Goal: Task Accomplishment & Management: Manage account settings

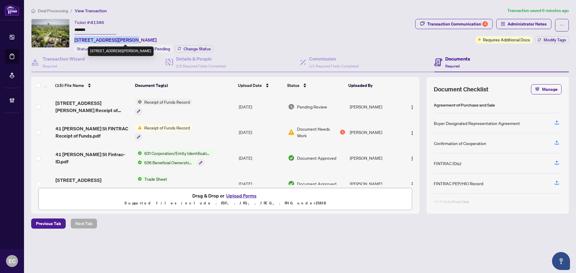
click at [126, 41] on span "41 Mack St, Kingston, Ontario K7L 1N8, Canada" at bounding box center [115, 39] width 82 height 7
copy span "41 Mack St, Kingston, O"
drag, startPoint x: 99, startPoint y: 29, endPoint x: 6, endPoint y: 71, distance: 101.7
click at [60, 30] on div "Ticket #: 41346 ******* 41 Mack St, Kingston, Ontario K7L 1N8, Canada Status: I…" at bounding box center [222, 36] width 382 height 34
drag, startPoint x: 90, startPoint y: 22, endPoint x: 109, endPoint y: 24, distance: 18.5
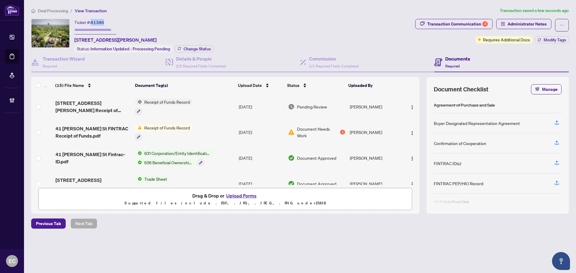
click at [109, 24] on div "Ticket #: 41346 41 Mack St, Kingston, Ontario K7L 1N8, Canada" at bounding box center [115, 31] width 82 height 25
copy div "41346"
click at [471, 29] on span "Transaction Communication 4" at bounding box center [453, 25] width 77 height 13
click at [75, 58] on h4 "Transaction Wizard" at bounding box center [64, 58] width 42 height 7
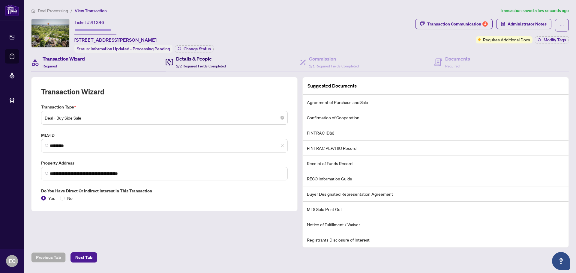
click at [185, 62] on div "Details & People 2/2 Required Fields Completed" at bounding box center [201, 62] width 50 height 14
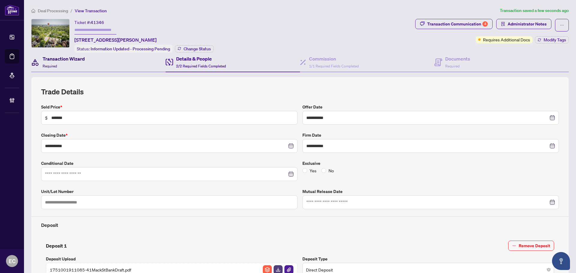
click at [79, 62] on div "Transaction Wizard Required" at bounding box center [64, 62] width 42 height 14
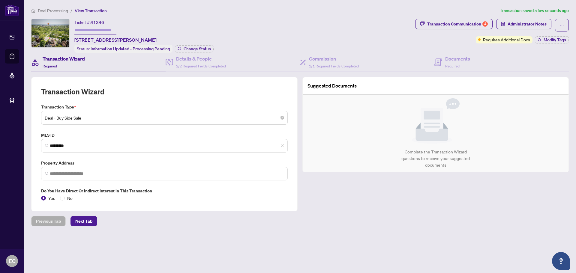
type input "**********"
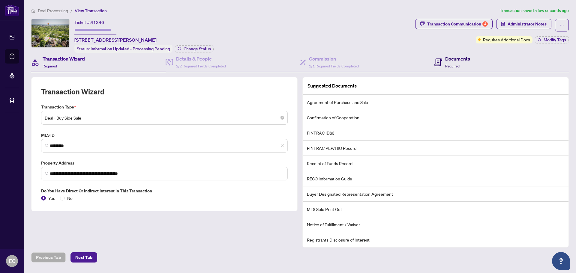
click at [441, 62] on div "Documents Required" at bounding box center [453, 62] width 36 height 14
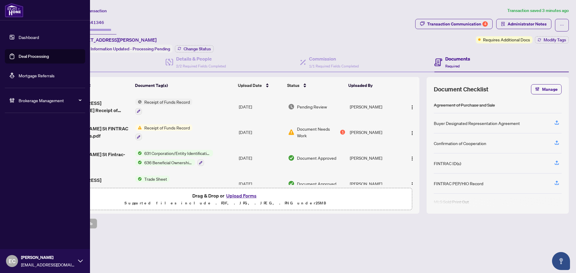
click at [19, 56] on link "Deal Processing" at bounding box center [34, 56] width 30 height 5
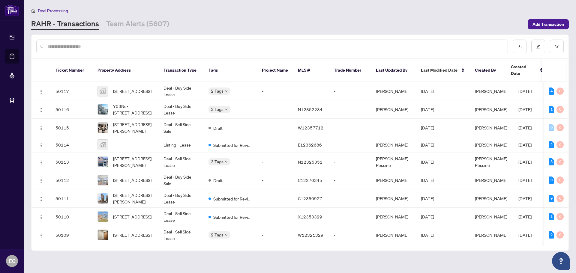
click at [113, 44] on input "text" at bounding box center [275, 46] width 456 height 7
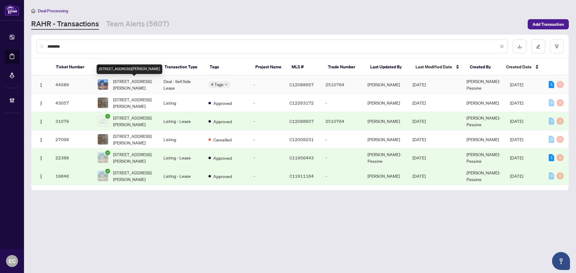
type input "********"
click at [135, 81] on span "Ph109-8 Scollard St, Toronto, Ontario M5R 1M2, Canada" at bounding box center [133, 84] width 41 height 13
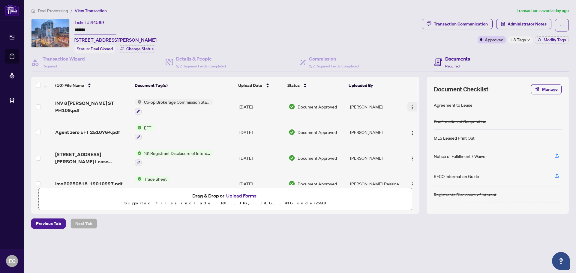
click at [409, 102] on button "button" at bounding box center [413, 107] width 10 height 10
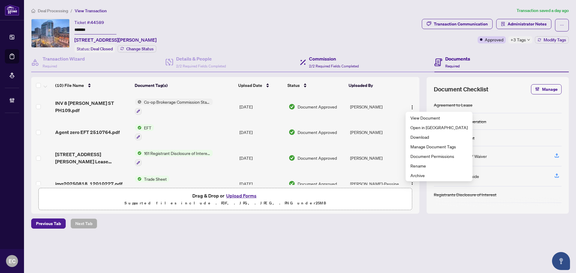
click at [382, 53] on div "Commission 2/2 Required Fields Completed" at bounding box center [367, 63] width 134 height 20
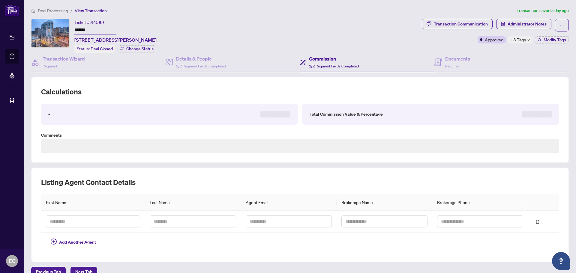
type textarea "**********"
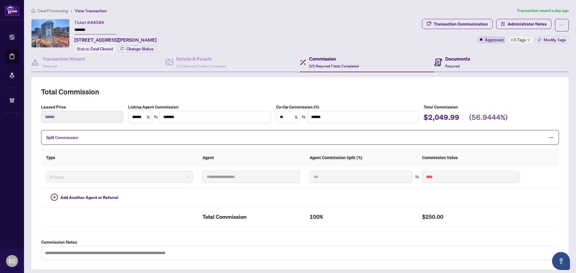
click at [450, 66] on span "Required" at bounding box center [452, 66] width 14 height 5
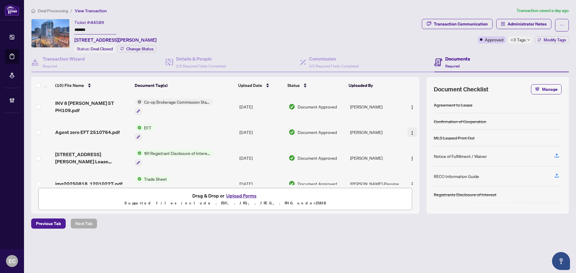
click at [410, 131] on img "button" at bounding box center [412, 133] width 5 height 5
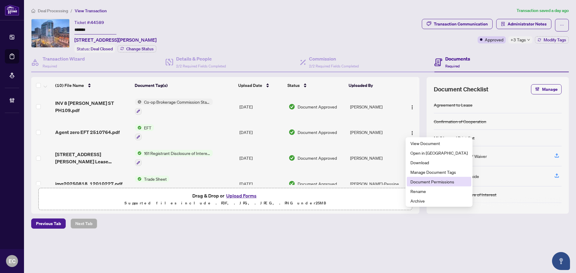
click at [440, 183] on span "Document Permissions" at bounding box center [439, 182] width 57 height 7
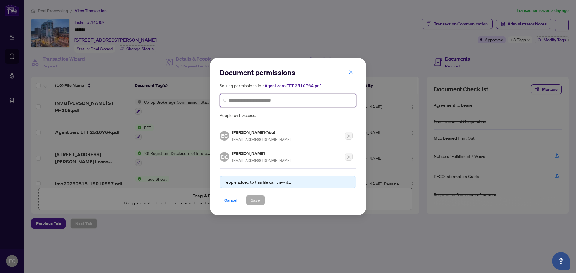
click at [245, 104] on input "search" at bounding box center [290, 101] width 124 height 6
type input "****"
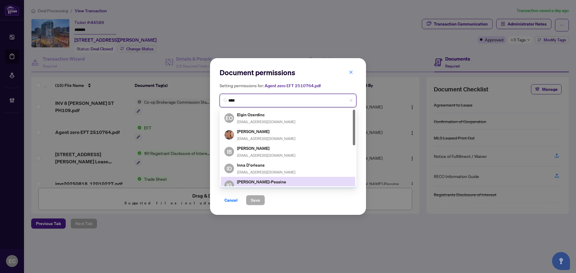
click at [280, 184] on div "IG Inna Gutnik-Pessine innapessine@gmail.com" at bounding box center [288, 186] width 127 height 14
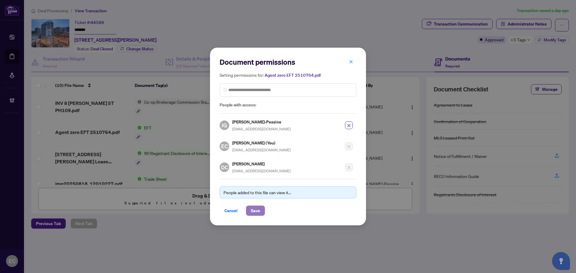
click at [249, 209] on button "Save" at bounding box center [255, 211] width 19 height 10
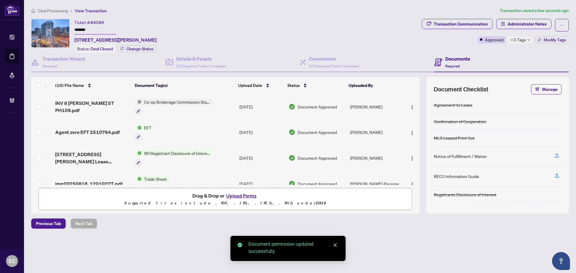
click at [522, 41] on span "+3 Tags" at bounding box center [518, 39] width 15 height 7
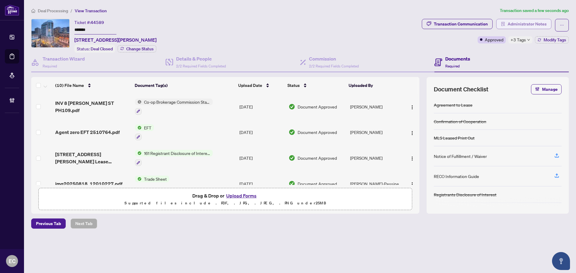
click at [519, 21] on span "Administrator Notes" at bounding box center [527, 24] width 39 height 10
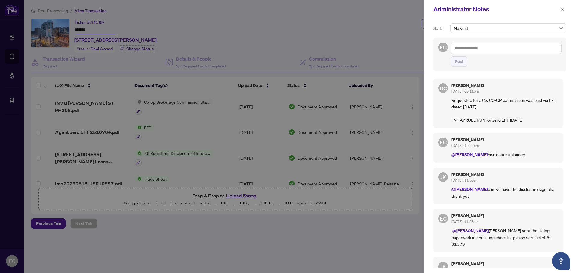
drag, startPoint x: 566, startPoint y: 7, endPoint x: 560, endPoint y: 2, distance: 7.9
click at [566, 2] on div "Administrator Notes" at bounding box center [500, 9] width 152 height 19
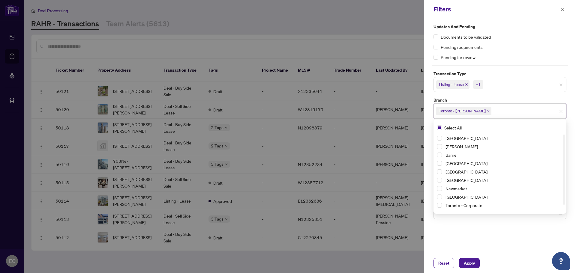
click at [523, 58] on div "Pending for review" at bounding box center [500, 57] width 133 height 7
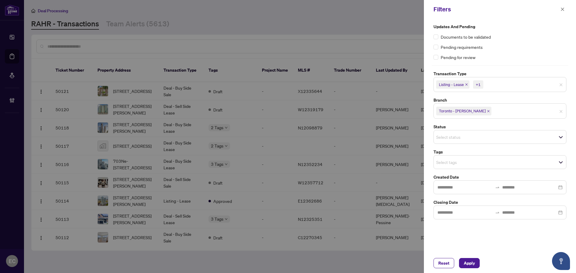
click at [468, 160] on input "search" at bounding box center [457, 162] width 42 height 7
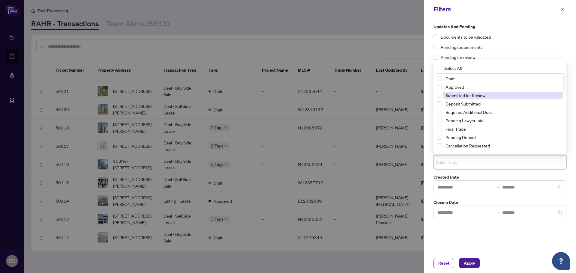
click at [494, 95] on span "Submitted for Review" at bounding box center [503, 95] width 120 height 7
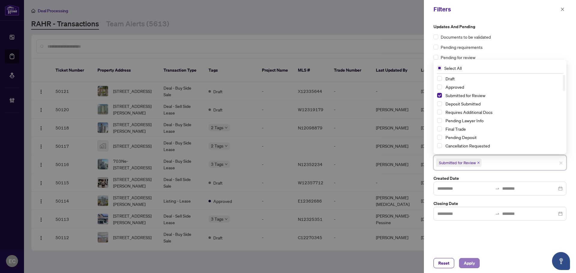
click at [471, 263] on span "Apply" at bounding box center [469, 264] width 11 height 10
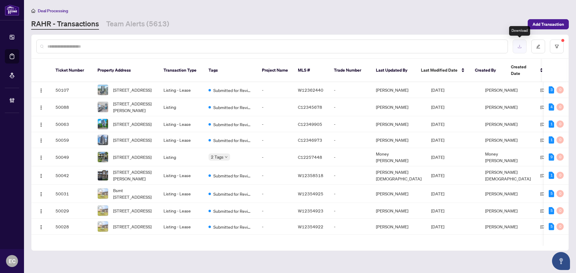
click at [524, 46] on button "button" at bounding box center [520, 47] width 14 height 14
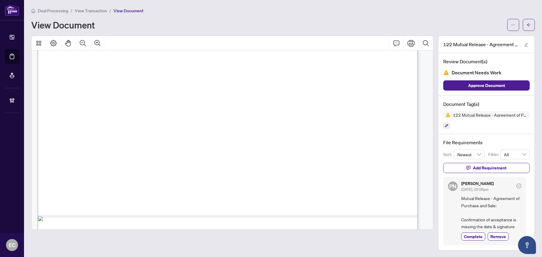
scroll to position [325, 0]
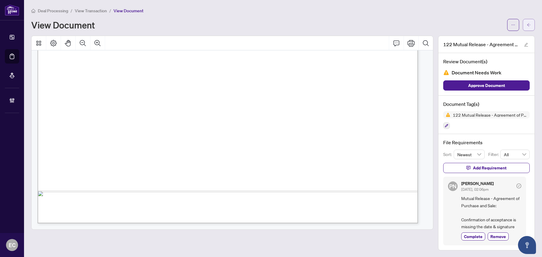
click at [526, 29] on button "button" at bounding box center [529, 25] width 12 height 12
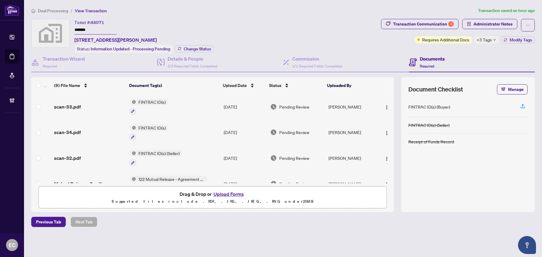
click at [189, 172] on td "122 Mutual Release - Agreement of Purchase and Sale" at bounding box center [174, 184] width 94 height 26
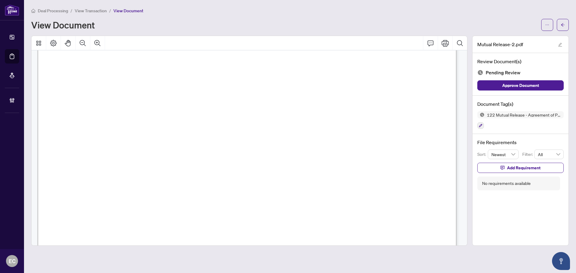
scroll to position [30, 0]
click at [542, 29] on span "button" at bounding box center [547, 25] width 4 height 10
click at [540, 37] on span "Download" at bounding box center [526, 38] width 46 height 7
